Goal: Unclear

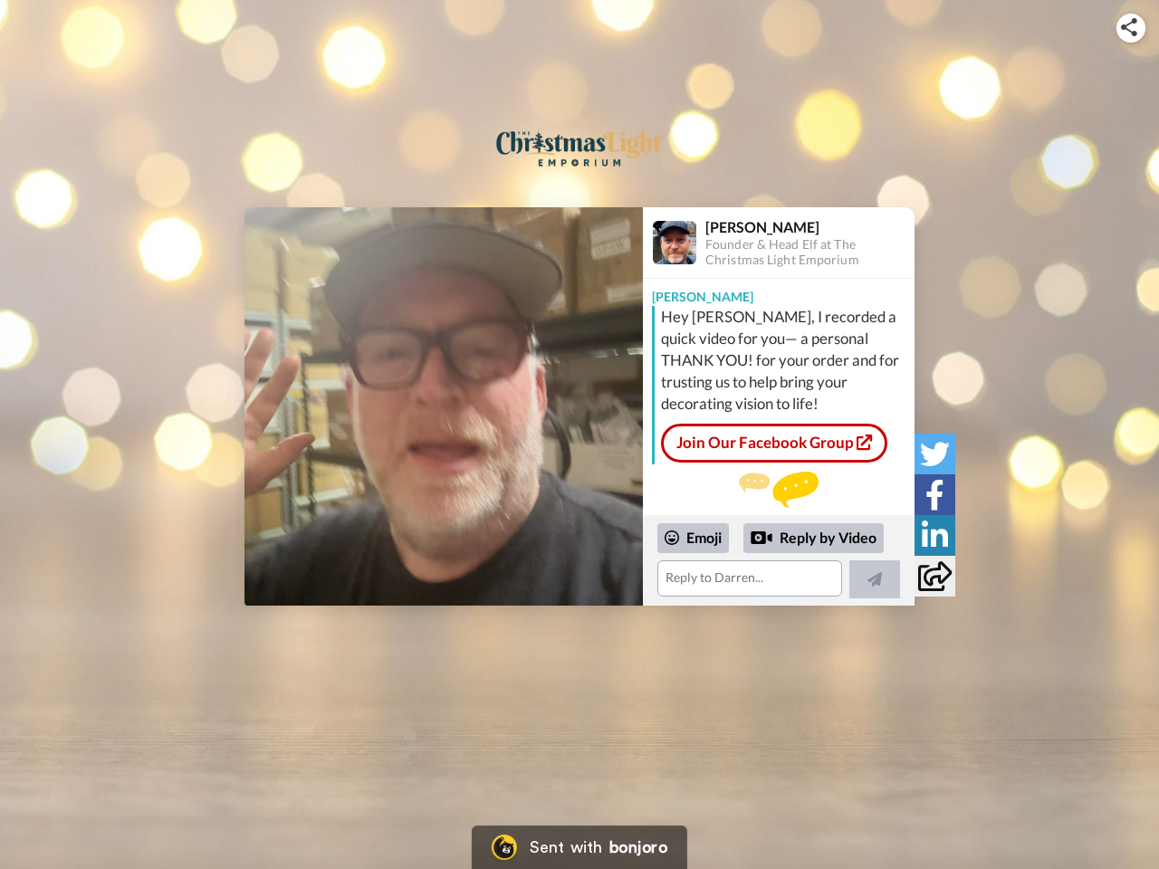
click at [1131, 27] on img at bounding box center [1129, 27] width 16 height 18
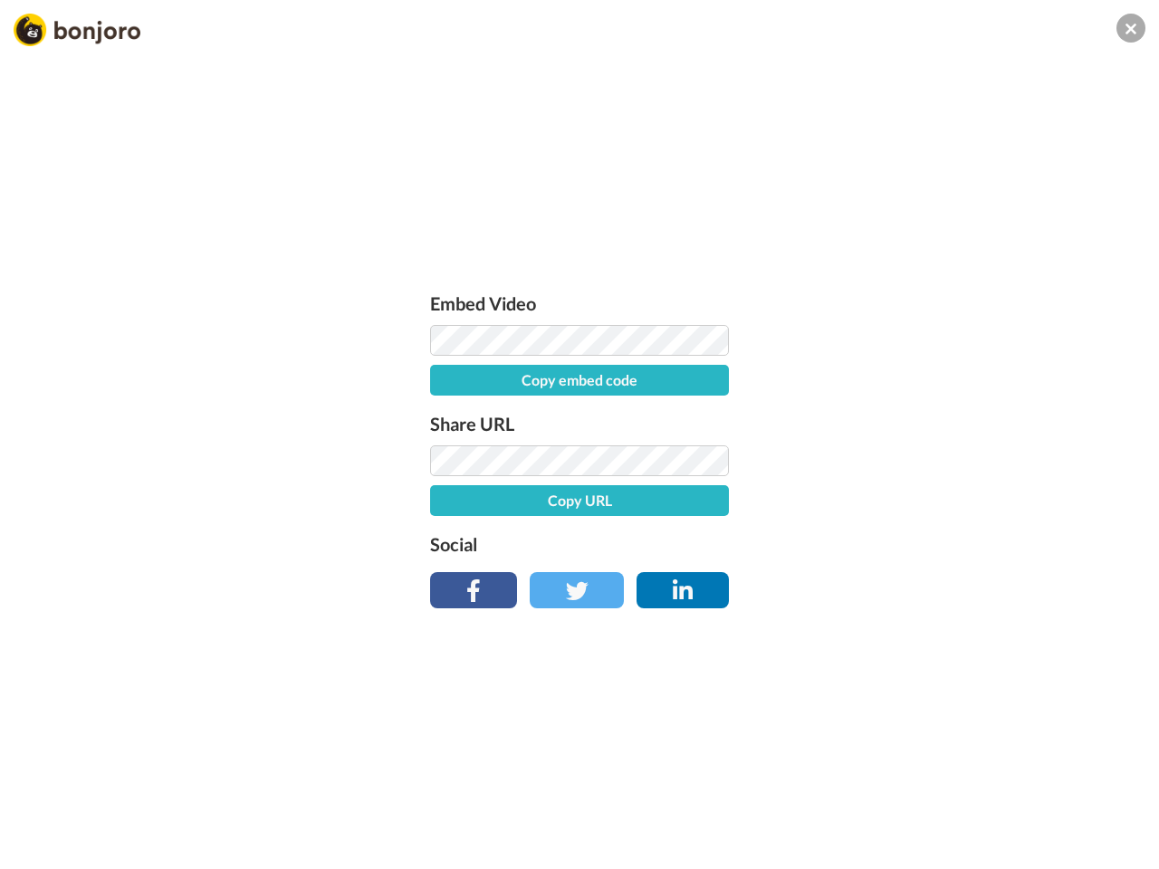
click at [444, 406] on div "Embed Video Copy embed code Share URL Copy URL Social" at bounding box center [579, 445] width 317 height 313
click at [778, 560] on div "Embed Video Copy embed code Share URL Copy URL Social" at bounding box center [579, 532] width 1159 height 869
click at [693, 538] on label "Social" at bounding box center [579, 543] width 299 height 29
click at [814, 539] on div "Embed Video Copy embed code Share URL Copy URL Social" at bounding box center [579, 532] width 1159 height 869
click at [874, 579] on div "Embed Video Copy embed code Share URL Copy URL Social" at bounding box center [579, 532] width 1159 height 869
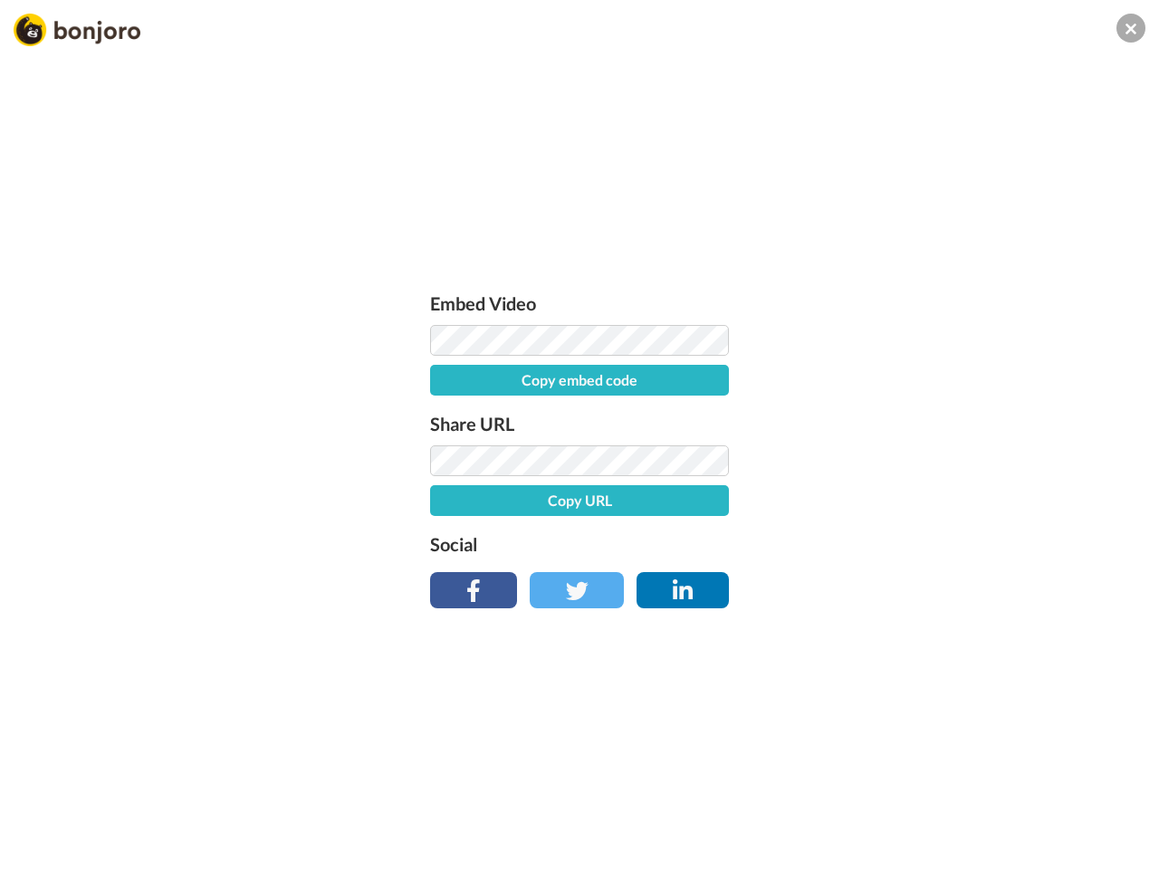
click at [934, 453] on div "Embed Video Copy embed code Share URL Copy URL Social" at bounding box center [579, 532] width 1159 height 869
click at [934, 494] on div "Embed Video Copy embed code Share URL Copy URL Social" at bounding box center [579, 532] width 1159 height 869
click at [934, 535] on div "Embed Video Copy embed code Share URL Copy URL Social" at bounding box center [579, 532] width 1159 height 869
click at [934, 576] on div "Embed Video Copy embed code Share URL Copy URL Social" at bounding box center [579, 532] width 1159 height 869
